Goal: Navigation & Orientation: Find specific page/section

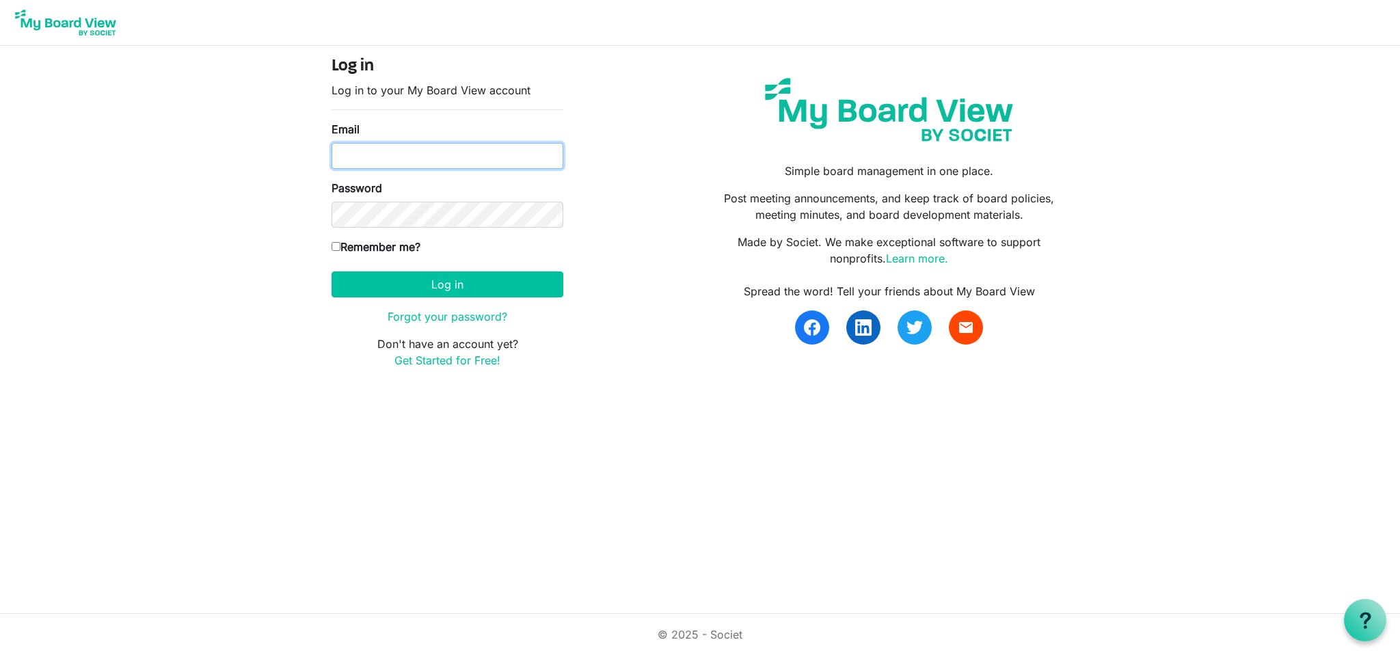
type input "[EMAIL_ADDRESS][DOMAIN_NAME]"
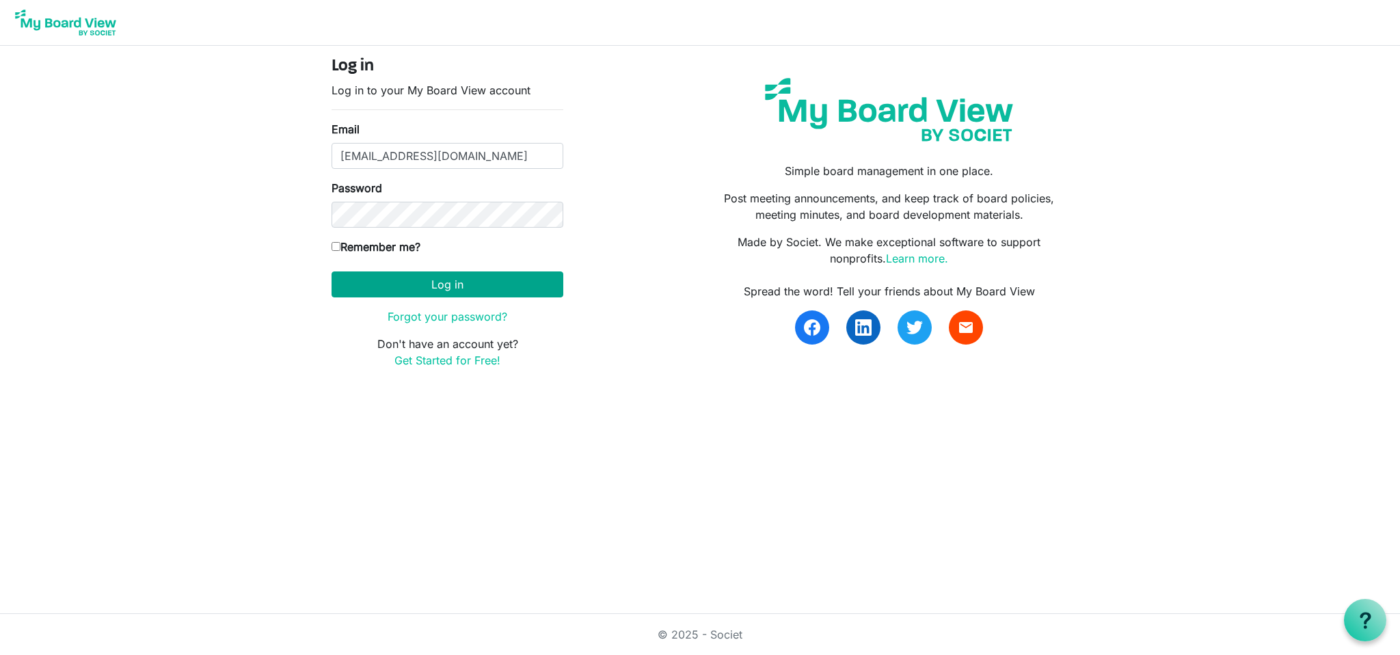
click at [461, 286] on button "Log in" at bounding box center [448, 284] width 232 height 26
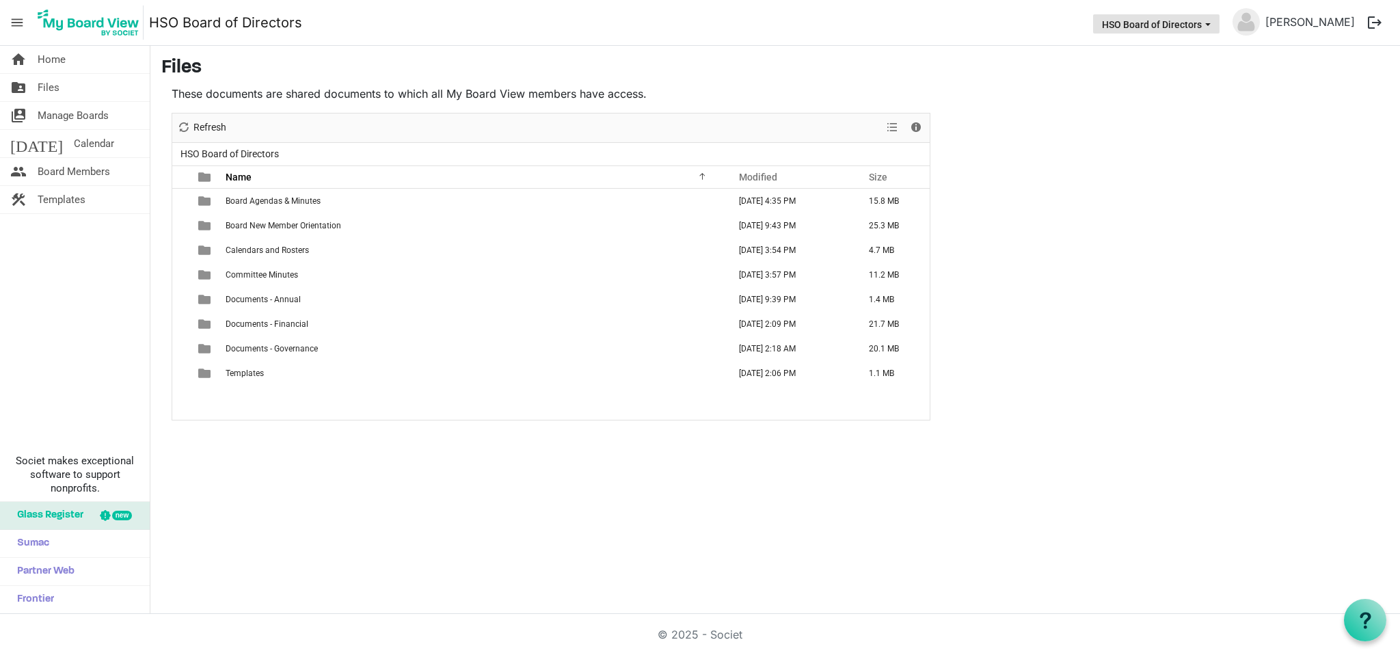
click at [1213, 22] on span "HSO Board of Directors dropdownbutton" at bounding box center [1208, 24] width 12 height 5
click at [1092, 172] on main "Files These documents are shared documents to which all My Board View members h…" at bounding box center [775, 239] width 1250 height 386
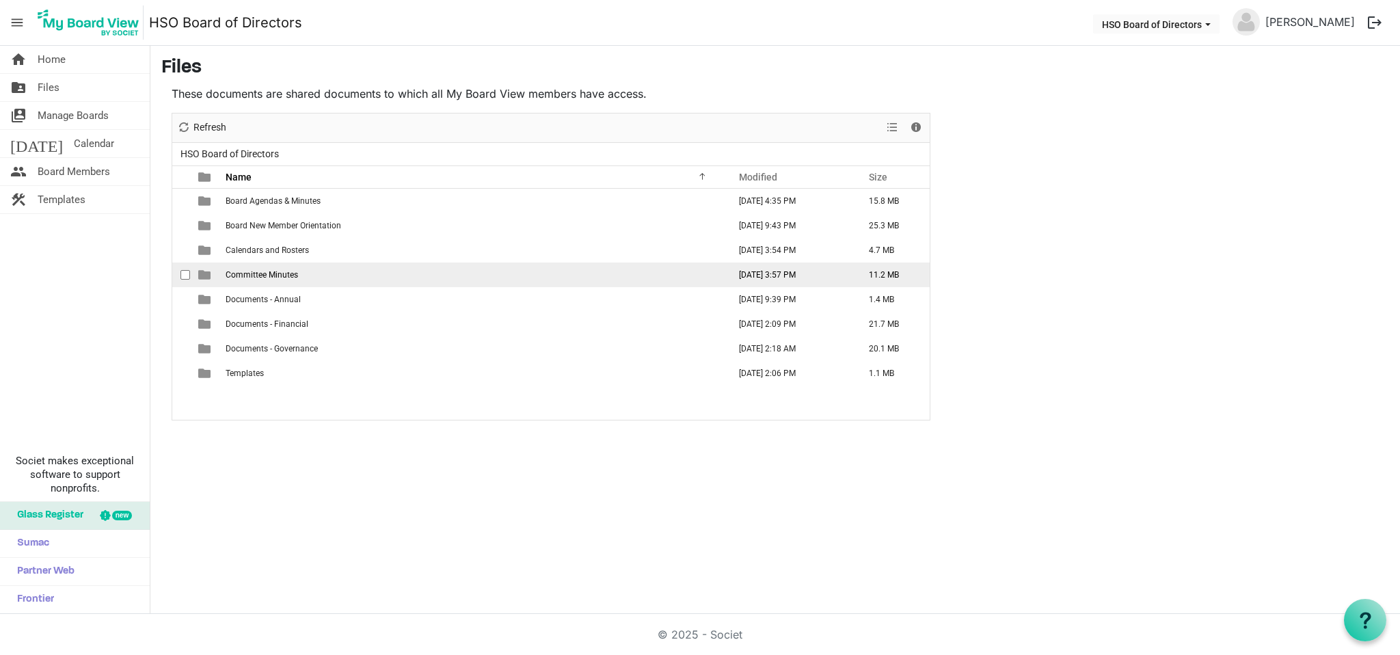
click at [367, 275] on td "Committee Minutes" at bounding box center [472, 275] width 503 height 25
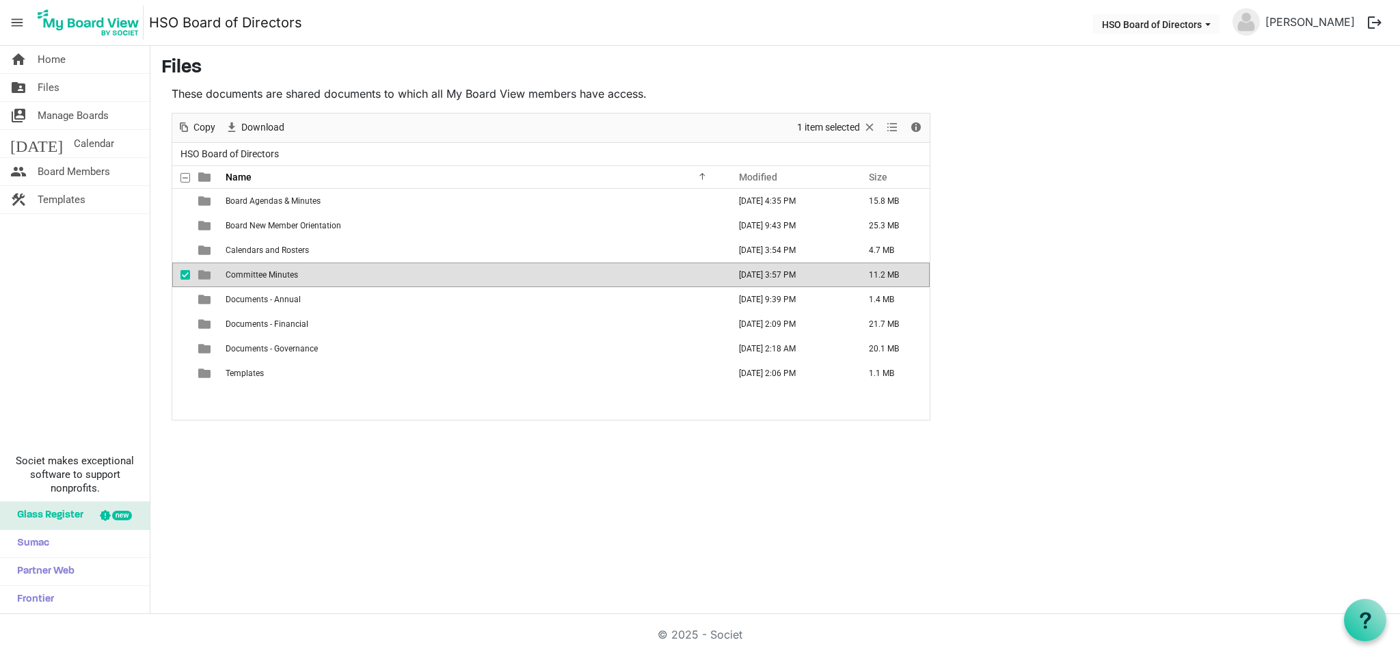
click at [207, 273] on span "is template cell column header type" at bounding box center [204, 275] width 12 height 12
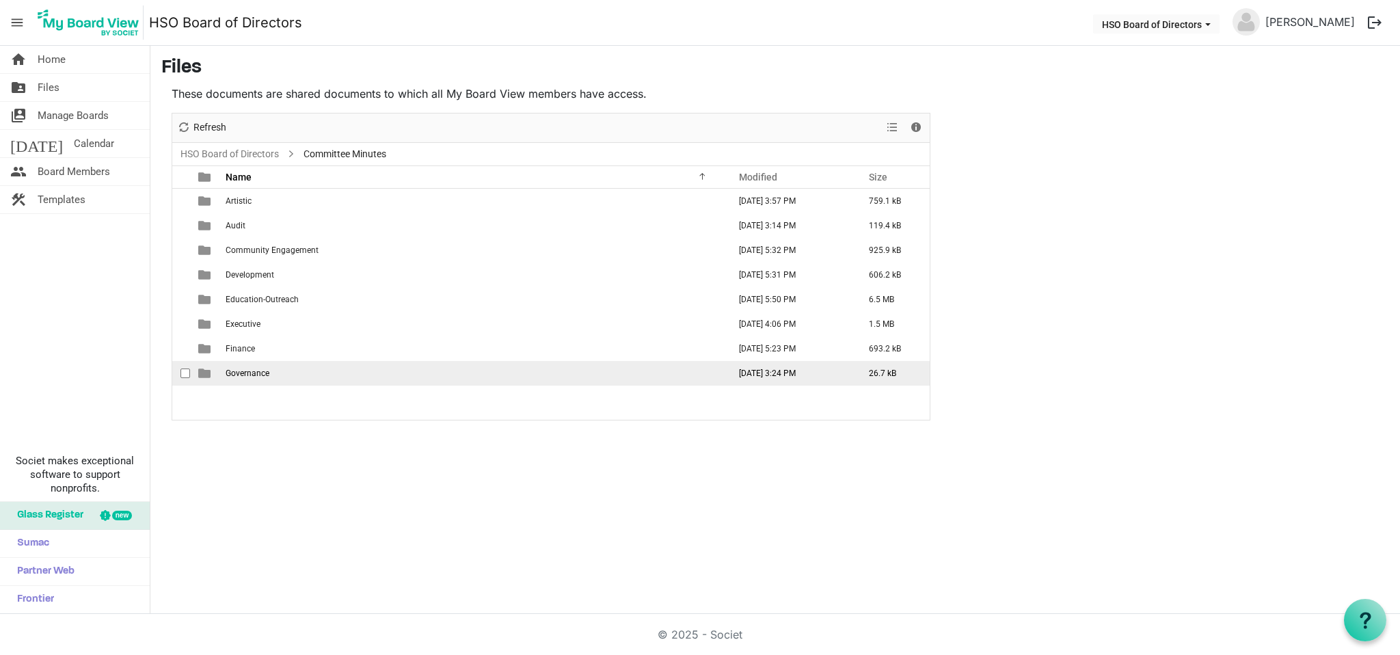
click at [205, 371] on span "is template cell column header type" at bounding box center [204, 373] width 12 height 12
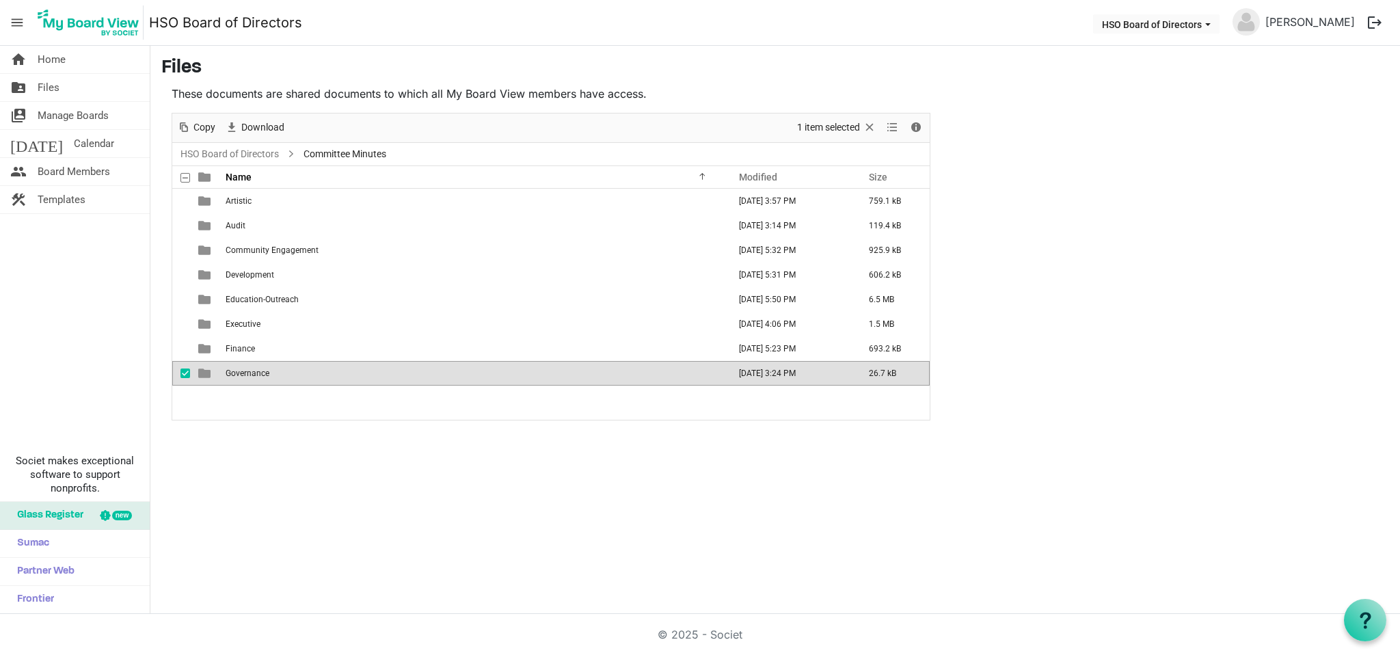
click at [205, 371] on span "is template cell column header type" at bounding box center [204, 373] width 12 height 12
